Goal: Find specific page/section: Find specific page/section

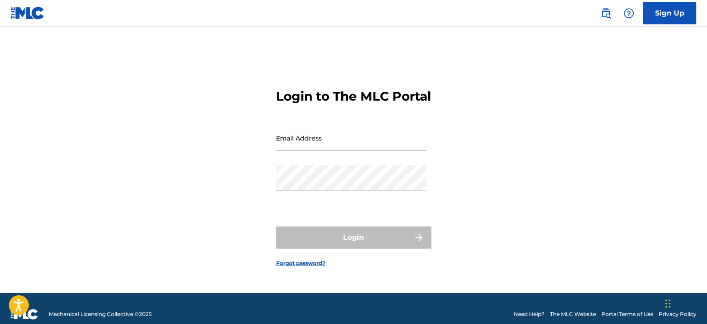
click at [421, 249] on div "Login" at bounding box center [353, 238] width 155 height 22
click at [316, 150] on input "Email Address" at bounding box center [351, 138] width 150 height 25
type input "[EMAIL_ADDRESS][DOMAIN_NAME]"
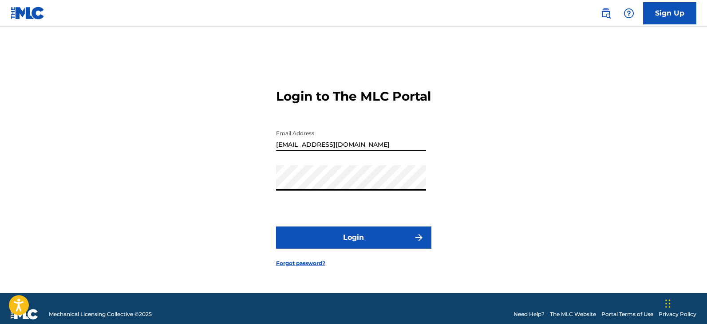
click at [417, 243] on img "submit" at bounding box center [418, 237] width 11 height 11
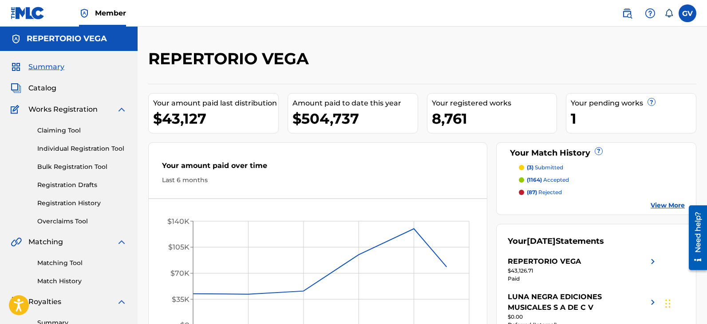
click at [37, 90] on span "Catalog" at bounding box center [42, 88] width 28 height 11
